Goal: Task Accomplishment & Management: Use online tool/utility

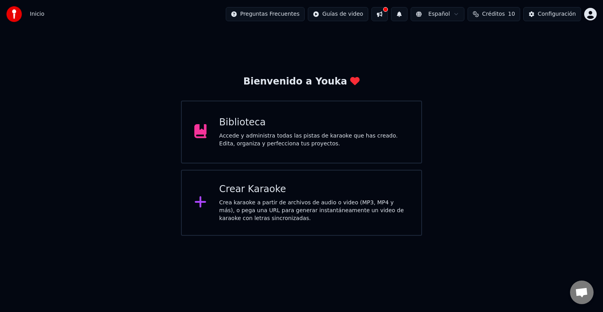
click at [291, 153] on div "Biblioteca Accede y administra todas las pistas de karaoke que has creado. Edit…" at bounding box center [301, 131] width 241 height 63
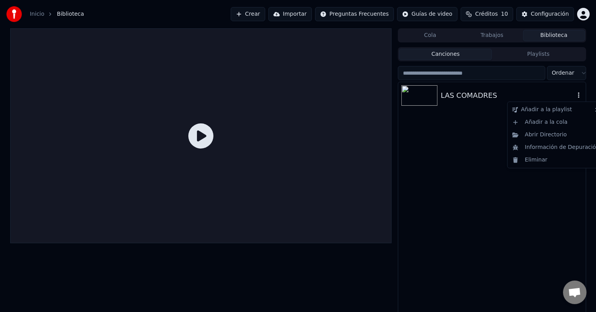
click at [581, 97] on icon "button" at bounding box center [579, 95] width 8 height 6
click at [540, 161] on div "Eliminar" at bounding box center [556, 159] width 93 height 13
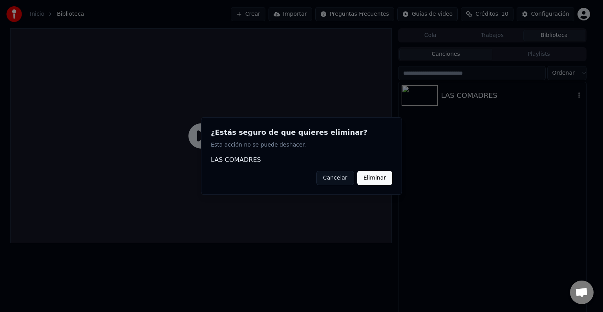
click at [378, 180] on button "Eliminar" at bounding box center [374, 178] width 35 height 14
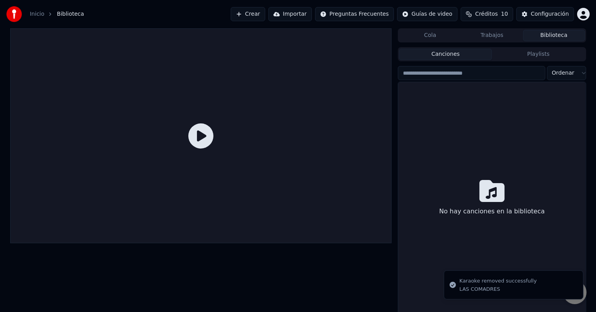
click at [261, 22] on div "Inicio Biblioteca Crear Importar Preguntas Frecuentes Guías de video Créditos 1…" at bounding box center [298, 14] width 596 height 28
click at [265, 14] on button "Crear" at bounding box center [248, 14] width 35 height 14
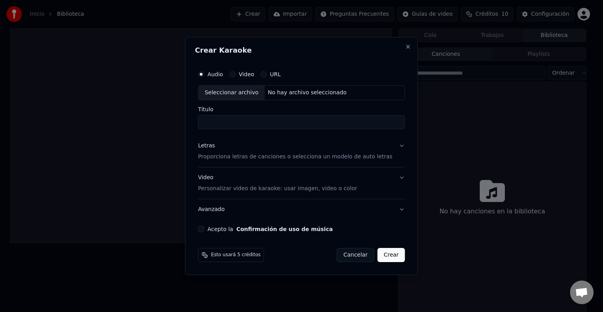
click at [220, 75] on label "Audio" at bounding box center [215, 73] width 16 height 5
click at [204, 75] on button "Audio" at bounding box center [201, 74] width 6 height 6
click at [292, 85] on div "Audio Video URL Seleccionar archivo No hay archivo seleccionado" at bounding box center [301, 83] width 207 height 34
click at [292, 85] on div "Seleccionar archivo No hay archivo seleccionado" at bounding box center [301, 92] width 207 height 15
type input "**********"
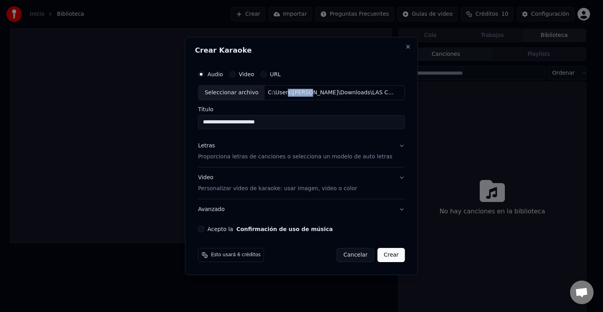
click at [391, 146] on button "Letras Proporciona letras de canciones o selecciona un modelo de auto letras" at bounding box center [301, 150] width 207 height 31
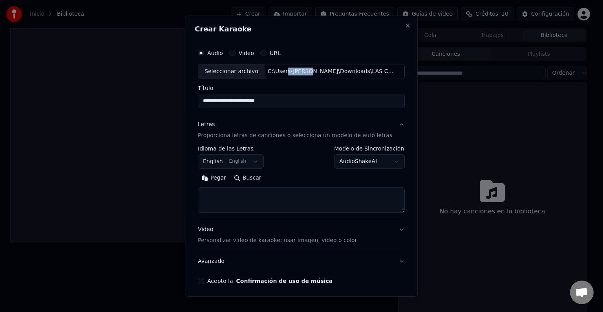
click at [257, 160] on button "English English" at bounding box center [231, 161] width 66 height 14
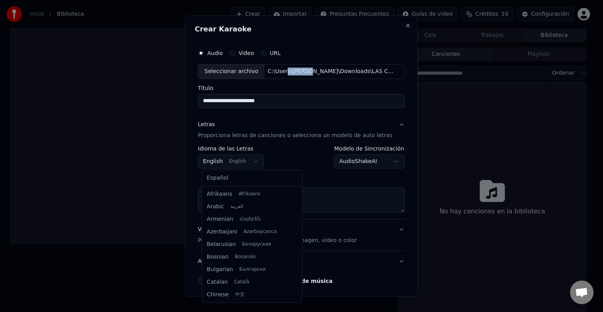
scroll to position [63, 0]
select select "**"
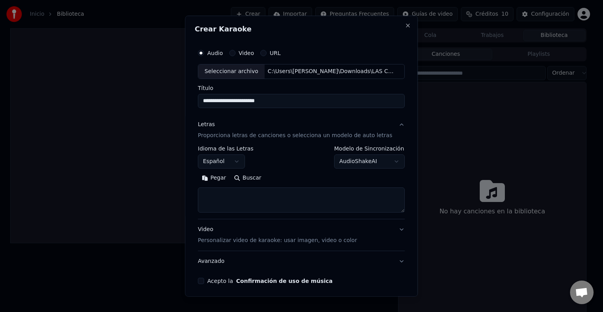
click at [229, 192] on textarea at bounding box center [301, 199] width 207 height 25
paste textarea "**********"
click at [209, 195] on textarea at bounding box center [294, 199] width 193 height 25
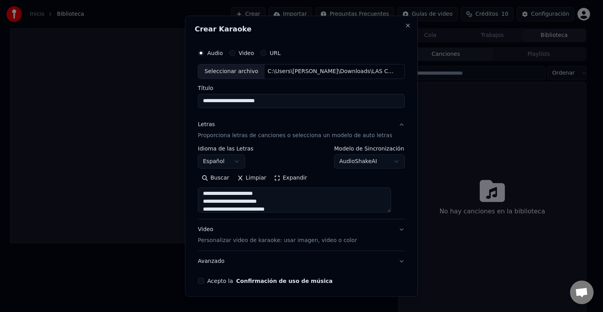
drag, startPoint x: 208, startPoint y: 197, endPoint x: 205, endPoint y: 190, distance: 7.7
click at [205, 190] on textarea at bounding box center [294, 199] width 193 height 25
click at [204, 201] on textarea at bounding box center [294, 199] width 193 height 25
drag, startPoint x: 281, startPoint y: 205, endPoint x: 201, endPoint y: 200, distance: 80.2
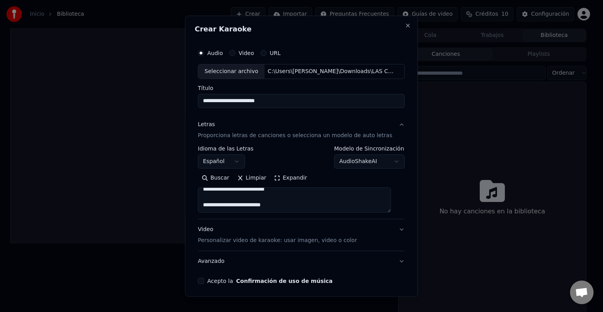
click at [201, 200] on textarea at bounding box center [294, 199] width 193 height 25
drag, startPoint x: 296, startPoint y: 200, endPoint x: 206, endPoint y: 199, distance: 89.9
click at [206, 199] on textarea at bounding box center [294, 199] width 193 height 25
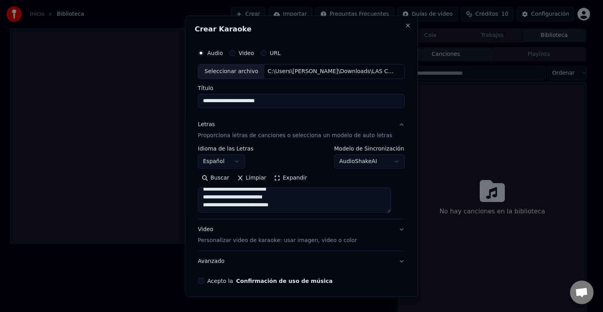
drag, startPoint x: 257, startPoint y: 195, endPoint x: 200, endPoint y: 213, distance: 59.5
click at [200, 213] on div "**********" at bounding box center [301, 164] width 213 height 245
drag, startPoint x: 200, startPoint y: 213, endPoint x: 201, endPoint y: 186, distance: 26.3
click at [201, 186] on div "**********" at bounding box center [301, 164] width 213 height 245
click at [234, 198] on textarea at bounding box center [294, 199] width 193 height 25
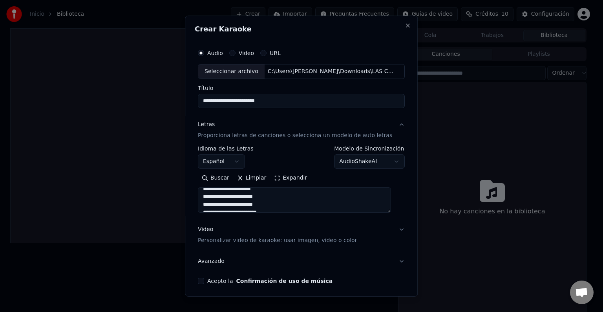
scroll to position [218, 0]
click at [278, 178] on button "Expandir" at bounding box center [290, 178] width 41 height 13
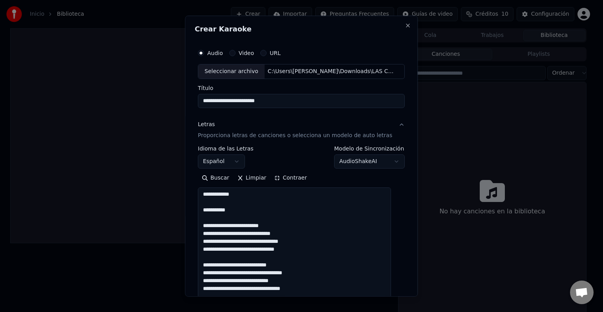
drag, startPoint x: 243, startPoint y: 201, endPoint x: 202, endPoint y: 195, distance: 42.1
drag, startPoint x: 217, startPoint y: 217, endPoint x: 202, endPoint y: 190, distance: 30.9
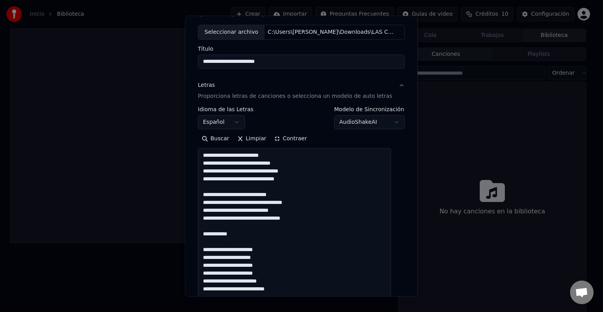
scroll to position [40, 0]
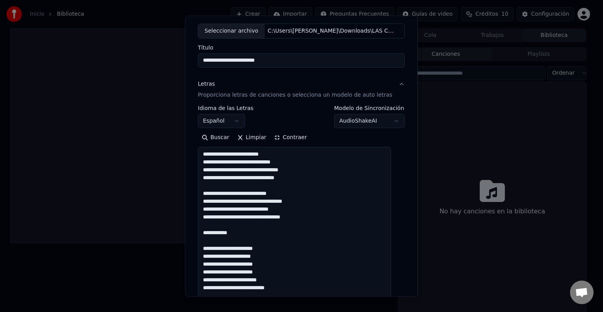
drag, startPoint x: 232, startPoint y: 236, endPoint x: 193, endPoint y: 229, distance: 39.8
click at [193, 229] on div "**********" at bounding box center [301, 156] width 233 height 281
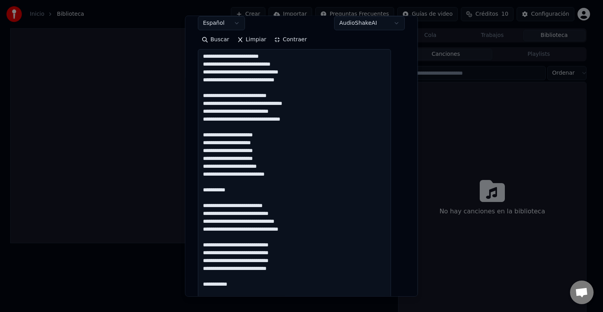
scroll to position [142, 0]
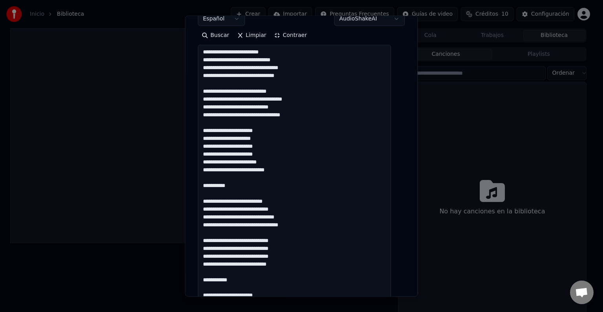
drag, startPoint x: 241, startPoint y: 193, endPoint x: 195, endPoint y: 181, distance: 47.4
click at [195, 181] on div "**********" at bounding box center [301, 156] width 233 height 281
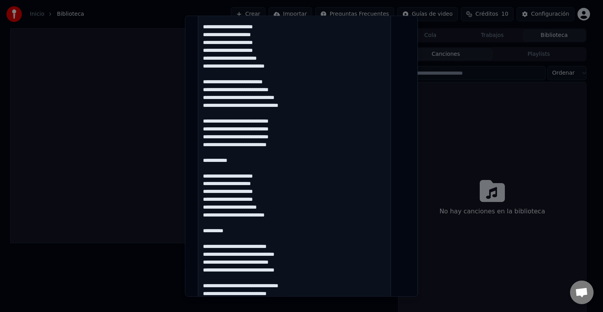
scroll to position [247, 0]
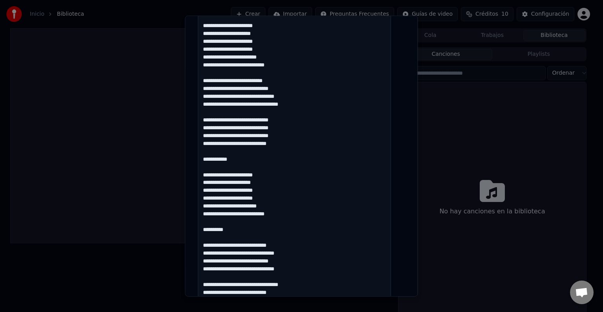
drag, startPoint x: 240, startPoint y: 164, endPoint x: 195, endPoint y: 157, distance: 46.1
click at [195, 157] on div "**********" at bounding box center [301, 156] width 233 height 281
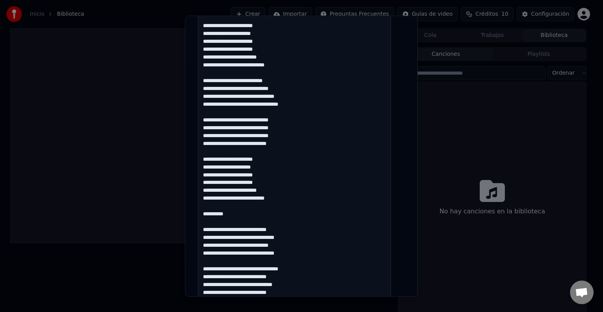
drag, startPoint x: 240, startPoint y: 217, endPoint x: 201, endPoint y: 206, distance: 40.4
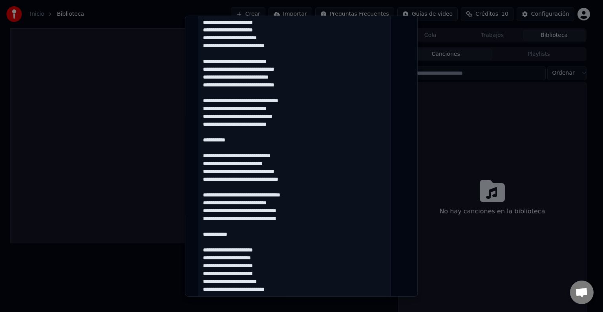
scroll to position [400, 0]
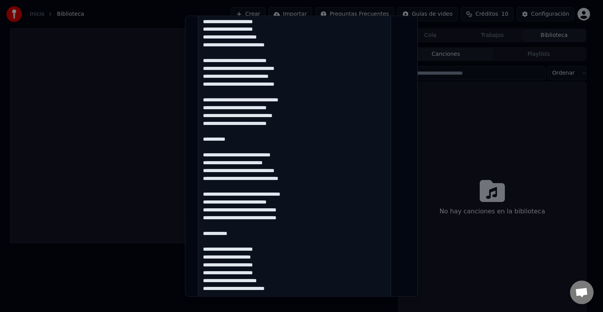
drag, startPoint x: 248, startPoint y: 146, endPoint x: 194, endPoint y: 133, distance: 56.0
click at [194, 133] on div "**********" at bounding box center [301, 156] width 233 height 281
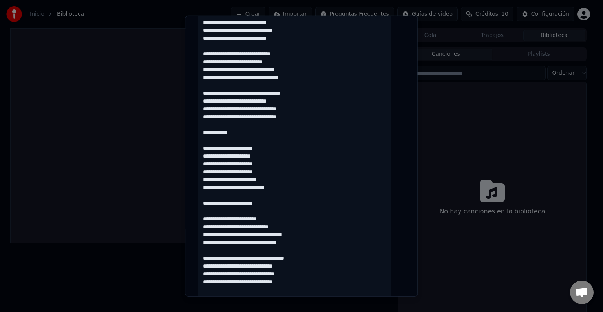
scroll to position [488, 0]
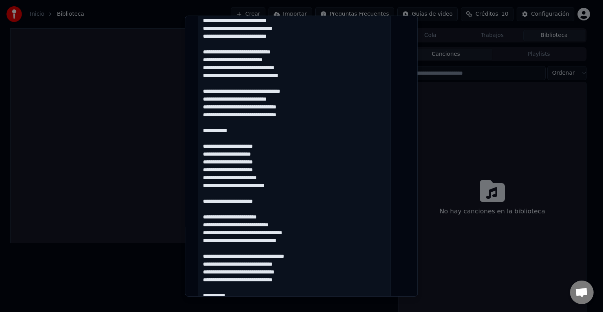
drag, startPoint x: 241, startPoint y: 134, endPoint x: 205, endPoint y: 126, distance: 37.6
click at [205, 126] on textarea at bounding box center [294, 217] width 193 height 1034
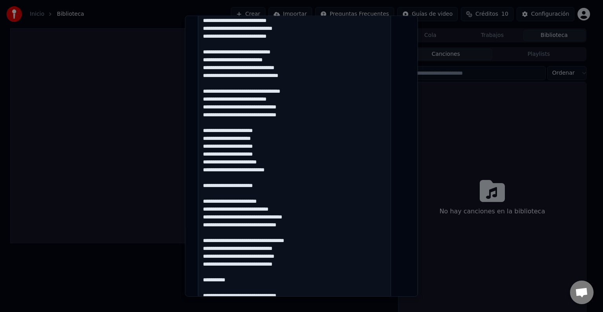
drag, startPoint x: 272, startPoint y: 190, endPoint x: 205, endPoint y: 181, distance: 68.2
click at [205, 181] on textarea at bounding box center [294, 217] width 193 height 1034
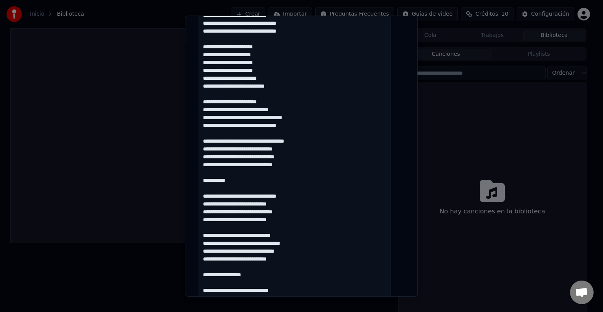
scroll to position [575, 0]
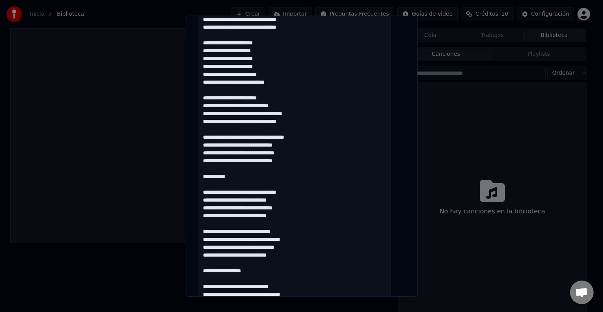
drag, startPoint x: 239, startPoint y: 181, endPoint x: 208, endPoint y: 174, distance: 31.7
click at [208, 174] on textarea at bounding box center [294, 129] width 193 height 1034
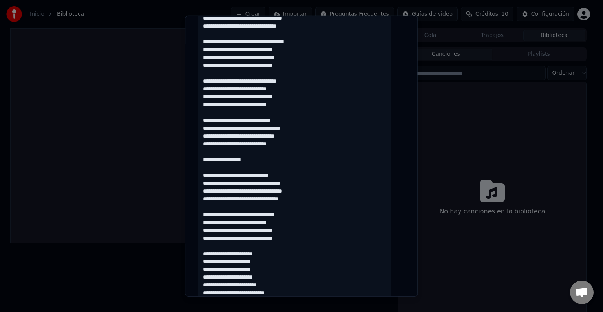
scroll to position [671, 0]
drag, startPoint x: 260, startPoint y: 158, endPoint x: 203, endPoint y: 159, distance: 56.5
click at [203, 159] on textarea at bounding box center [294, 33] width 193 height 1034
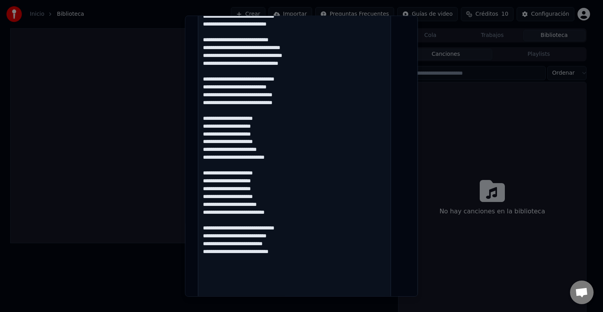
scroll to position [791, 0]
type textarea "**********"
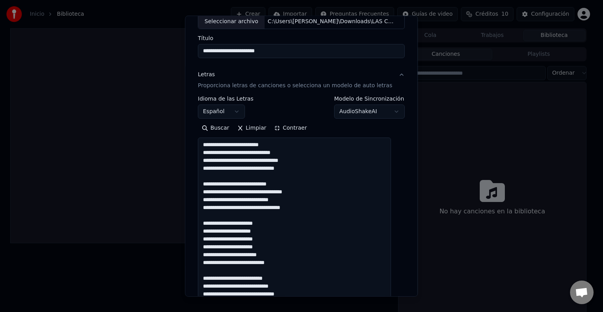
scroll to position [0, 0]
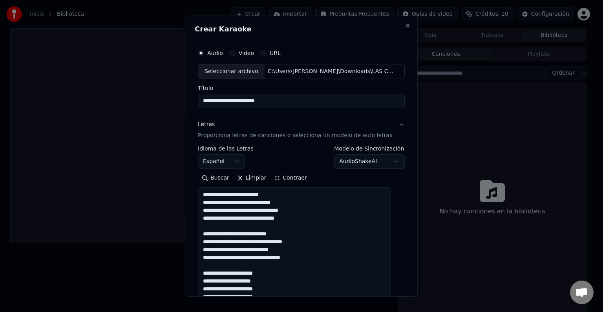
click at [278, 179] on button "Contraer" at bounding box center [290, 178] width 40 height 13
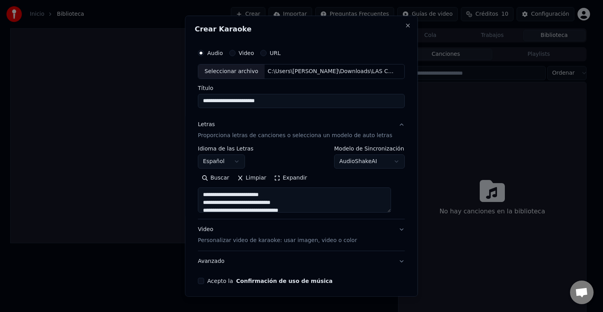
scroll to position [30, 0]
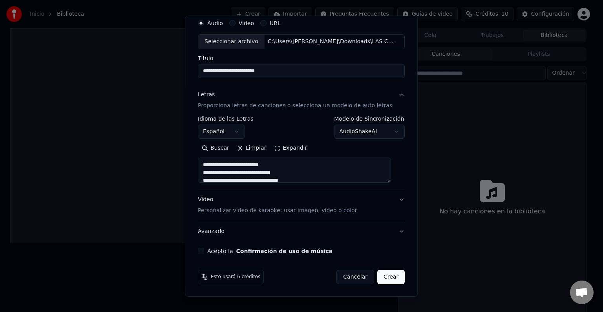
click at [340, 217] on button "Video Personalizar video de karaoke: usar imagen, video o color" at bounding box center [301, 204] width 207 height 31
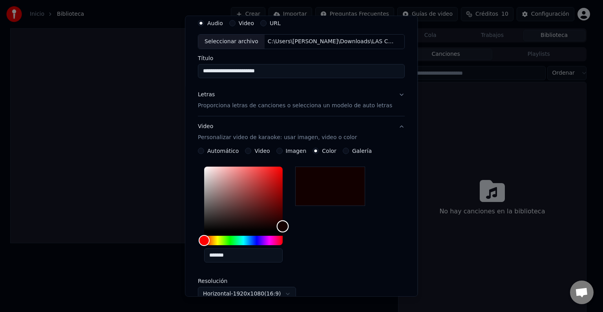
drag, startPoint x: 283, startPoint y: 218, endPoint x: 305, endPoint y: 227, distance: 23.9
click at [305, 227] on div "*******" at bounding box center [301, 215] width 207 height 105
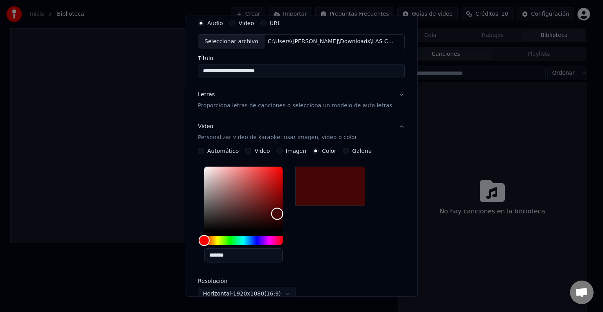
type input "*******"
drag, startPoint x: 283, startPoint y: 228, endPoint x: 281, endPoint y: 212, distance: 16.2
click at [281, 212] on div "Color" at bounding box center [277, 212] width 12 height 12
click at [314, 150] on circle "button" at bounding box center [315, 150] width 3 height 3
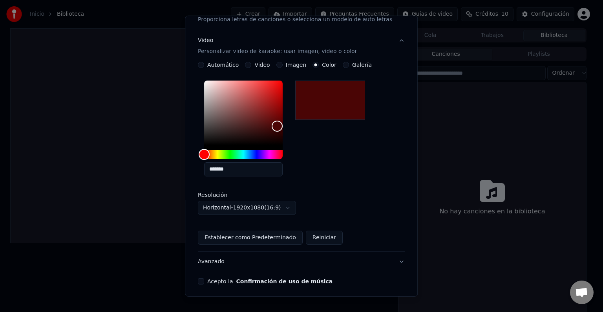
scroll to position [118, 0]
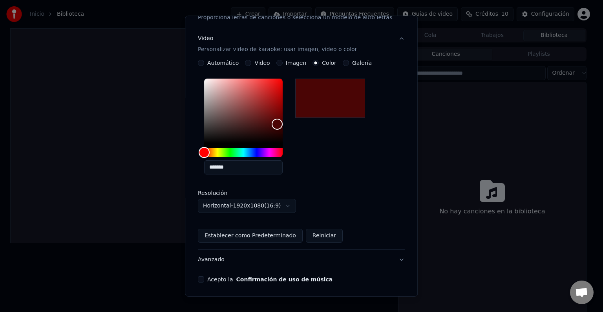
click at [274, 239] on button "Establecer como Predeterminado" at bounding box center [250, 235] width 105 height 14
click at [204, 280] on button "Acepto la Confirmación de uso de música" at bounding box center [201, 279] width 6 height 6
click at [391, 258] on button "Avanzado" at bounding box center [301, 259] width 207 height 20
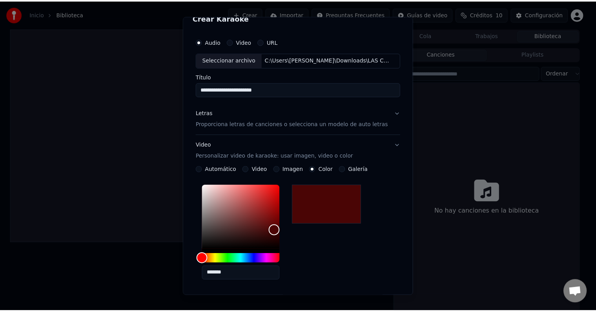
scroll to position [0, 0]
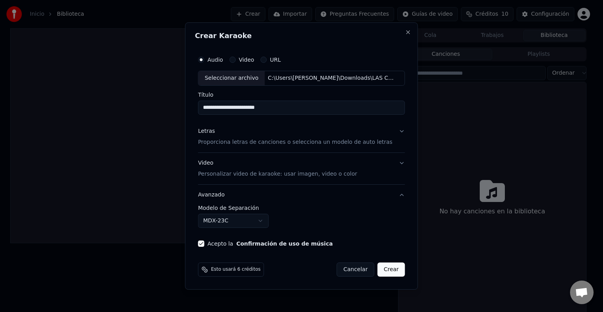
click at [380, 277] on div "Esto usará 6 créditos Cancelar Crear" at bounding box center [301, 269] width 213 height 20
click at [385, 270] on button "Crear" at bounding box center [390, 269] width 27 height 14
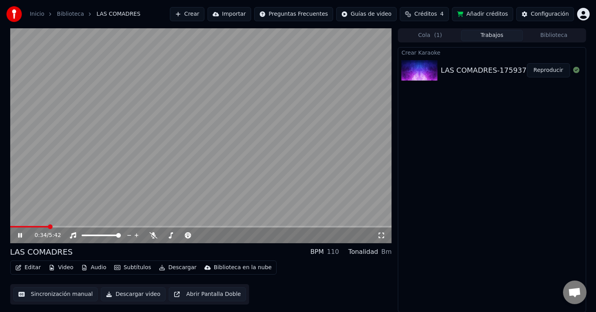
click at [297, 272] on div "Editar Video Audio Subtítulos Descargar Biblioteca en la nube Sincronización ma…" at bounding box center [201, 282] width 382 height 44
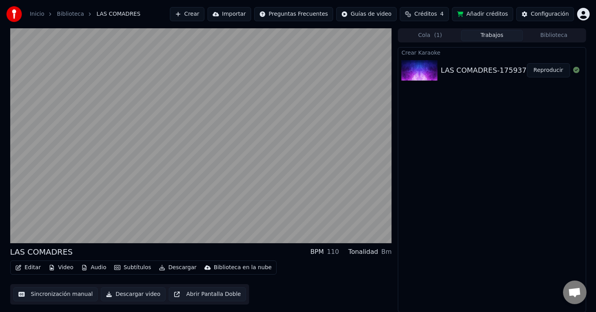
click at [93, 267] on button "Audio" at bounding box center [93, 267] width 31 height 11
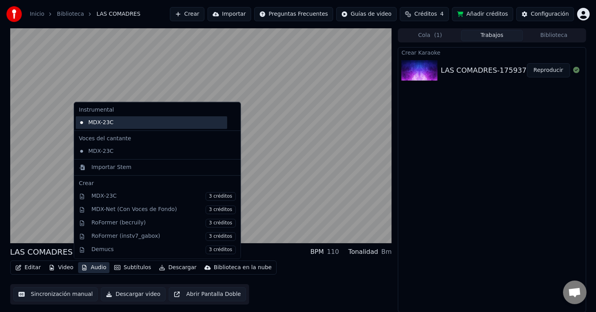
click at [110, 121] on div "MDX-23C" at bounding box center [152, 122] width 152 height 13
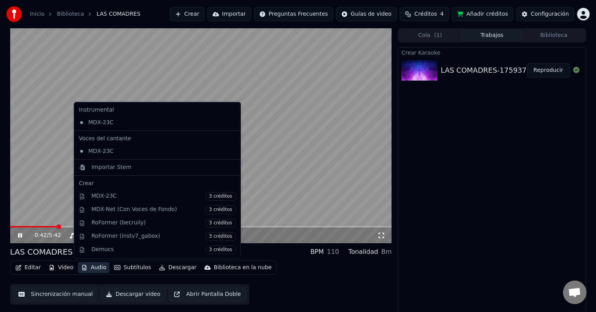
click at [87, 269] on button "Audio" at bounding box center [93, 267] width 31 height 11
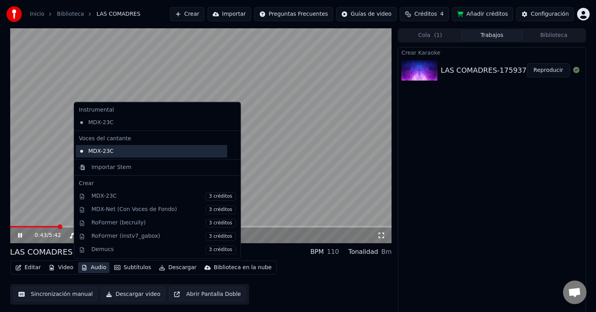
click at [125, 153] on div "MDX-23C" at bounding box center [152, 151] width 152 height 13
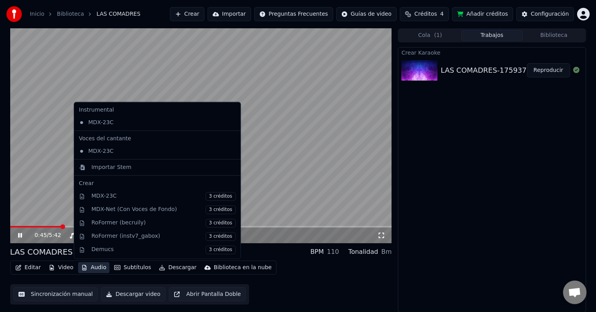
click at [95, 269] on button "Audio" at bounding box center [93, 267] width 31 height 11
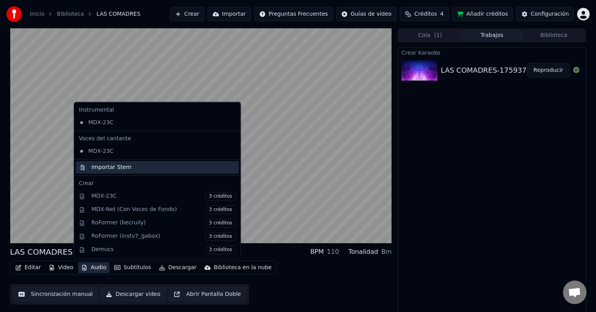
click at [122, 164] on div "Importar Stem" at bounding box center [111, 167] width 40 height 8
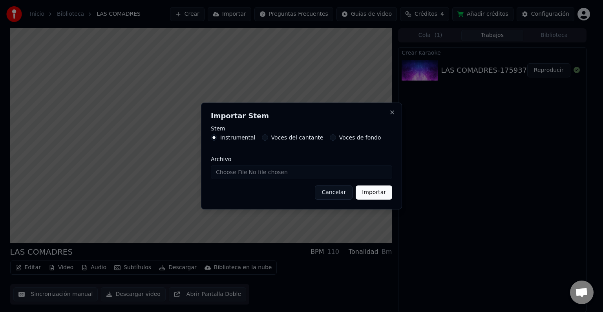
click at [271, 138] on label "Voces del cantante" at bounding box center [297, 137] width 52 height 5
click at [268, 138] on button "Voces del cantante" at bounding box center [265, 137] width 6 height 6
click at [330, 137] on button "Voces de fondo" at bounding box center [333, 137] width 6 height 6
click at [312, 174] on input "Archivo" at bounding box center [301, 172] width 181 height 14
click at [389, 117] on h2 "Importar Stem" at bounding box center [301, 115] width 181 height 7
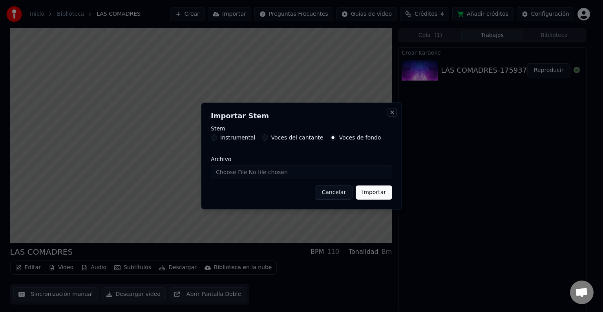
click at [393, 111] on button "Close" at bounding box center [392, 112] width 6 height 6
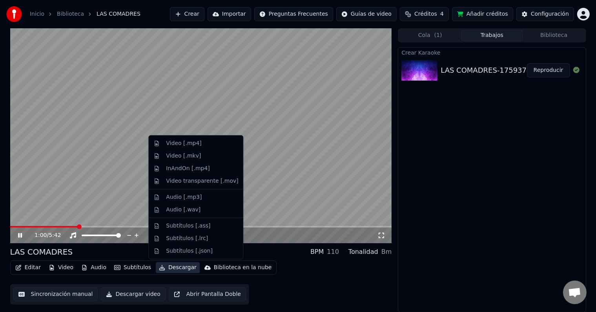
click at [167, 267] on button "Descargar" at bounding box center [178, 267] width 44 height 11
click at [264, 248] on div "LAS COMADRES BPM 110 Tonalidad Bm" at bounding box center [201, 251] width 382 height 11
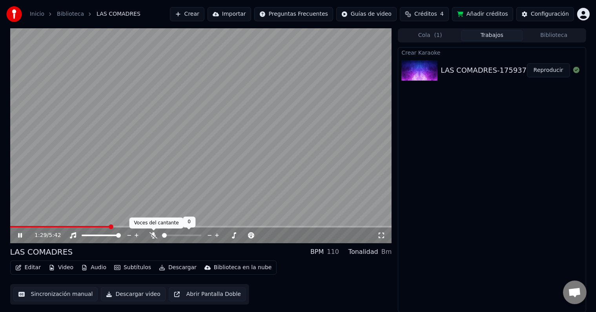
click at [153, 236] on icon at bounding box center [154, 235] width 8 height 6
click at [192, 234] on span at bounding box center [185, 235] width 13 height 2
click at [202, 234] on span at bounding box center [201, 235] width 5 height 5
click at [200, 234] on span at bounding box center [199, 235] width 5 height 5
click at [185, 231] on div "1:44 / 5:42" at bounding box center [206, 235] width 343 height 8
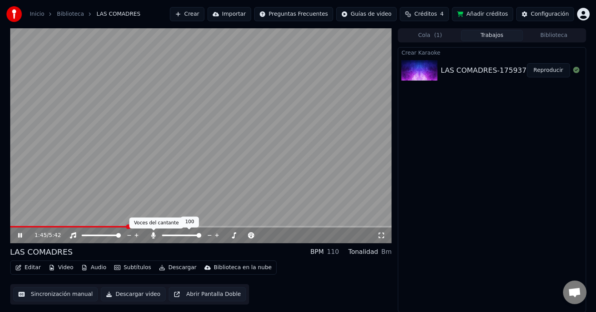
click at [155, 234] on icon at bounding box center [154, 235] width 8 height 6
click at [179, 236] on div at bounding box center [188, 235] width 63 height 8
click at [156, 234] on icon at bounding box center [154, 235] width 8 height 6
click at [177, 234] on div at bounding box center [188, 235] width 63 height 8
click at [182, 234] on span at bounding box center [181, 235] width 5 height 5
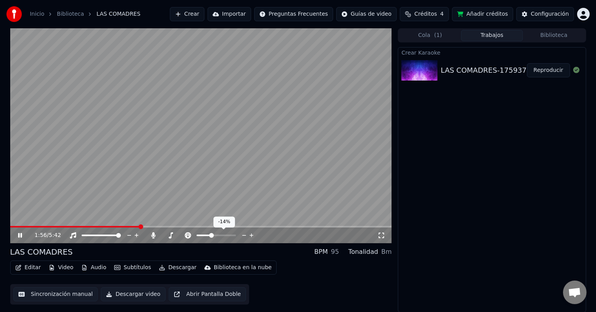
click at [210, 235] on span at bounding box center [211, 235] width 5 height 5
click at [216, 234] on span at bounding box center [216, 235] width 5 height 5
click at [290, 245] on div "2:07 / 5:42 LAS COMADRES BPM 110 Tonalidad Bm Editar Video Audio Subtítulos Des…" at bounding box center [201, 170] width 382 height 284
click at [139, 268] on button "Subtítulos" at bounding box center [132, 267] width 43 height 11
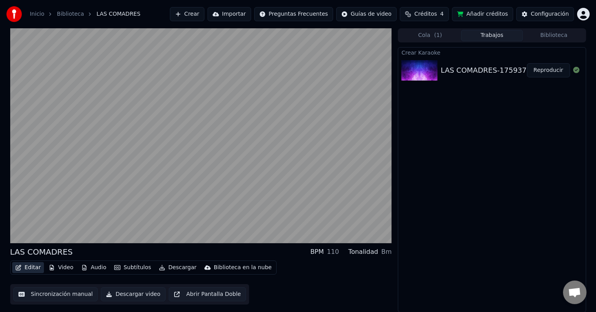
click at [35, 262] on button "Editar" at bounding box center [28, 267] width 32 height 11
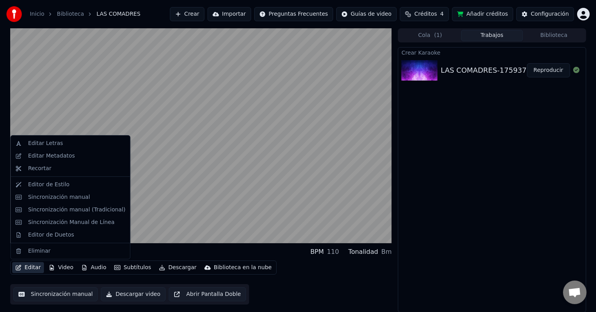
click at [35, 264] on button "Editar" at bounding box center [28, 267] width 32 height 11
click at [64, 148] on div "Editar Letras" at bounding box center [70, 143] width 116 height 13
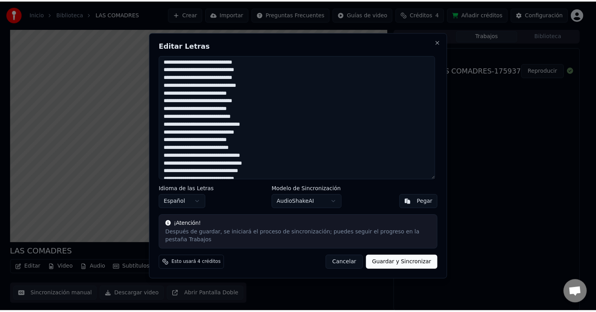
scroll to position [588, 0]
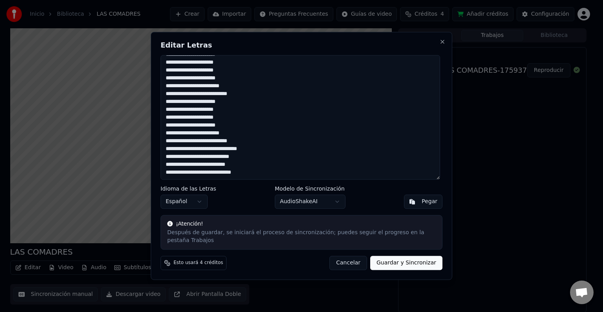
drag, startPoint x: 232, startPoint y: 128, endPoint x: 163, endPoint y: 108, distance: 71.6
click at [163, 108] on textarea at bounding box center [300, 117] width 279 height 124
click at [346, 256] on button "Cancelar" at bounding box center [348, 263] width 38 height 14
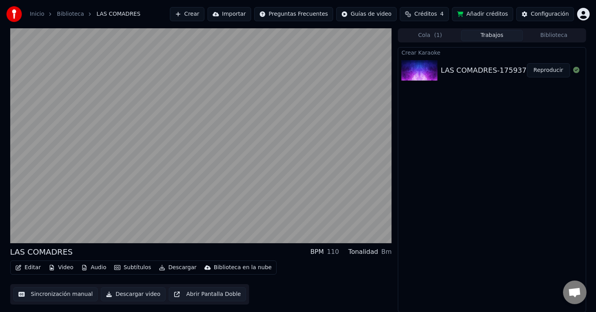
scroll to position [0, 0]
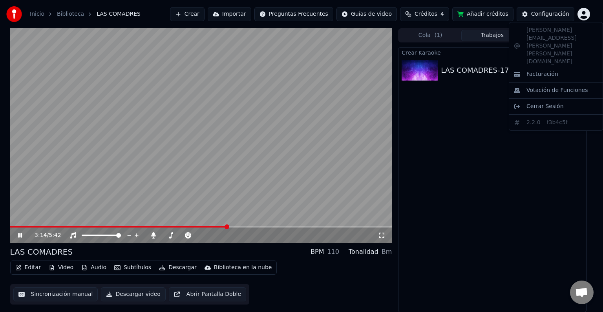
click at [578, 19] on html "Inicio Biblioteca LAS COMADRES Crear Importar Preguntas Frecuentes Guías de vid…" at bounding box center [301, 156] width 603 height 312
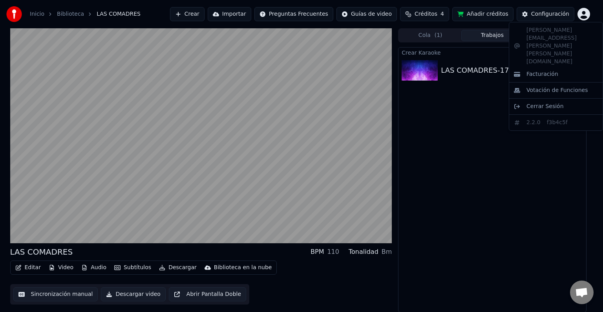
click at [9, 14] on html "Inicio Biblioteca LAS COMADRES Crear Importar Preguntas Frecuentes Guías de vid…" at bounding box center [301, 156] width 603 height 312
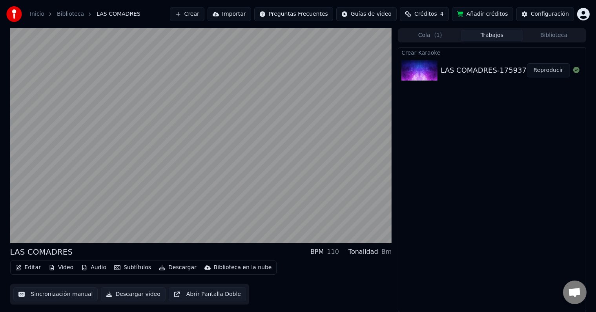
click at [33, 14] on link "Inicio" at bounding box center [37, 14] width 15 height 8
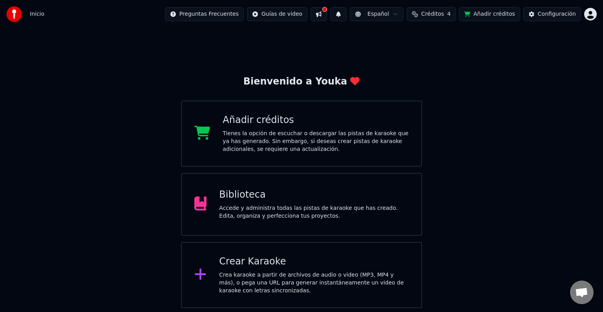
click at [258, 193] on div "Biblioteca" at bounding box center [314, 194] width 190 height 13
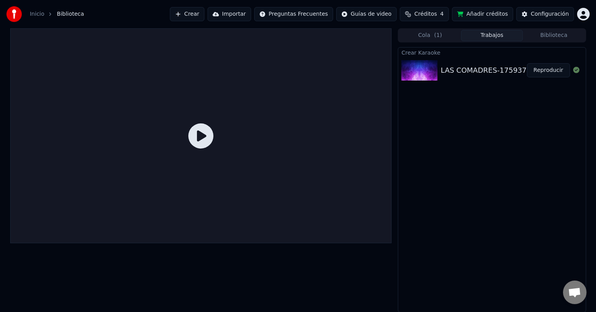
click at [574, 71] on icon at bounding box center [577, 70] width 6 height 6
click at [426, 69] on img at bounding box center [420, 70] width 36 height 20
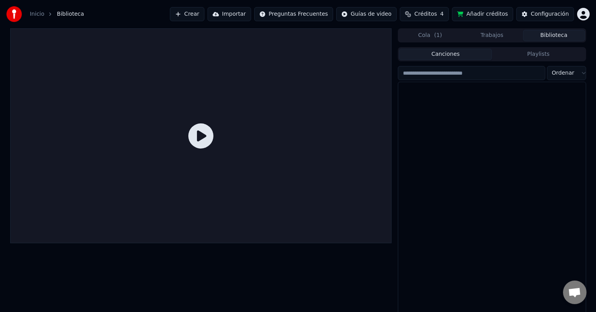
click at [535, 38] on button "Biblioteca" at bounding box center [554, 35] width 62 height 11
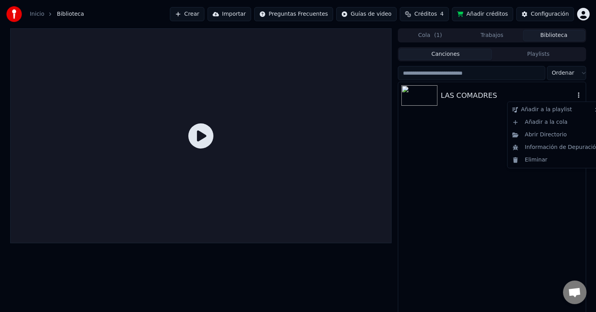
click at [577, 97] on icon "button" at bounding box center [579, 95] width 8 height 6
click at [556, 155] on div "Eliminar" at bounding box center [556, 159] width 93 height 13
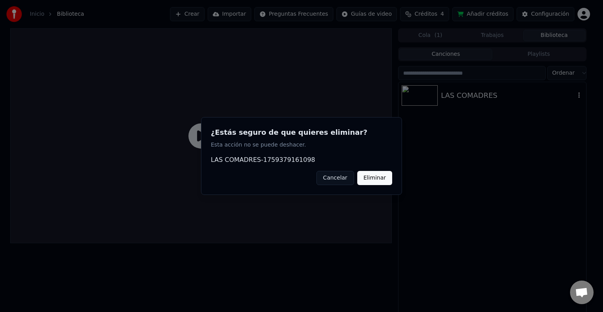
click at [363, 176] on button "Eliminar" at bounding box center [374, 178] width 35 height 14
